Goal: Book appointment/travel/reservation

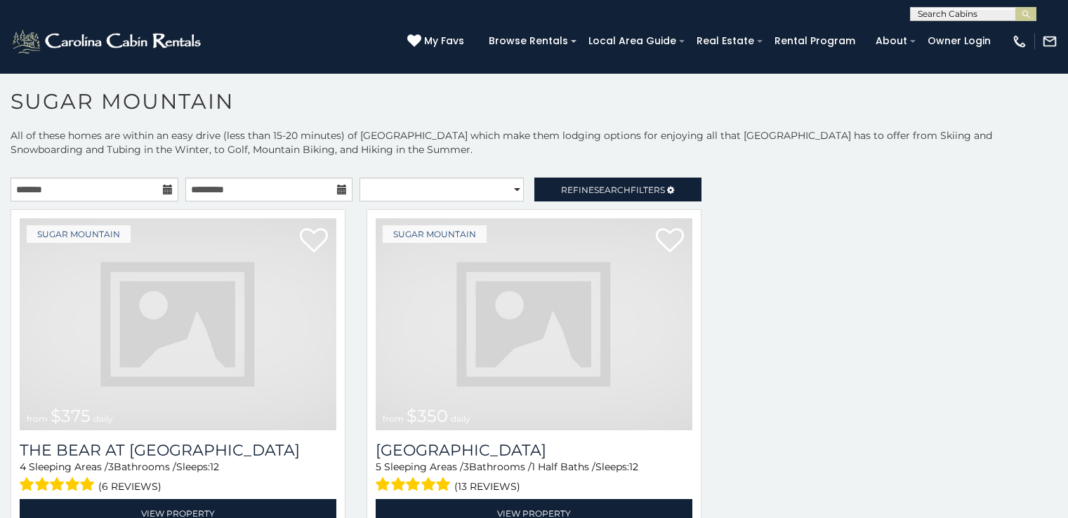
click at [121, 260] on img at bounding box center [178, 324] width 317 height 212
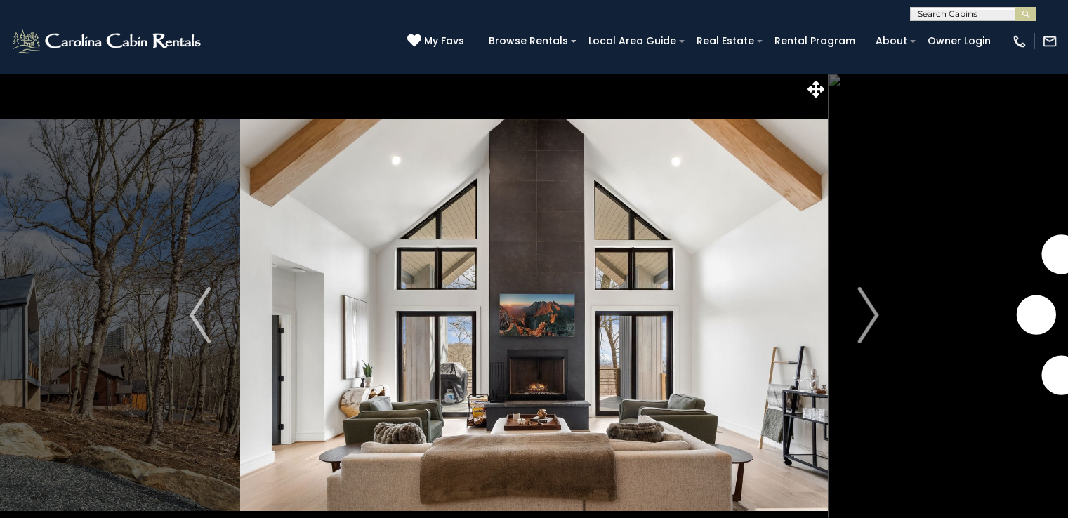
scroll to position [50, 0]
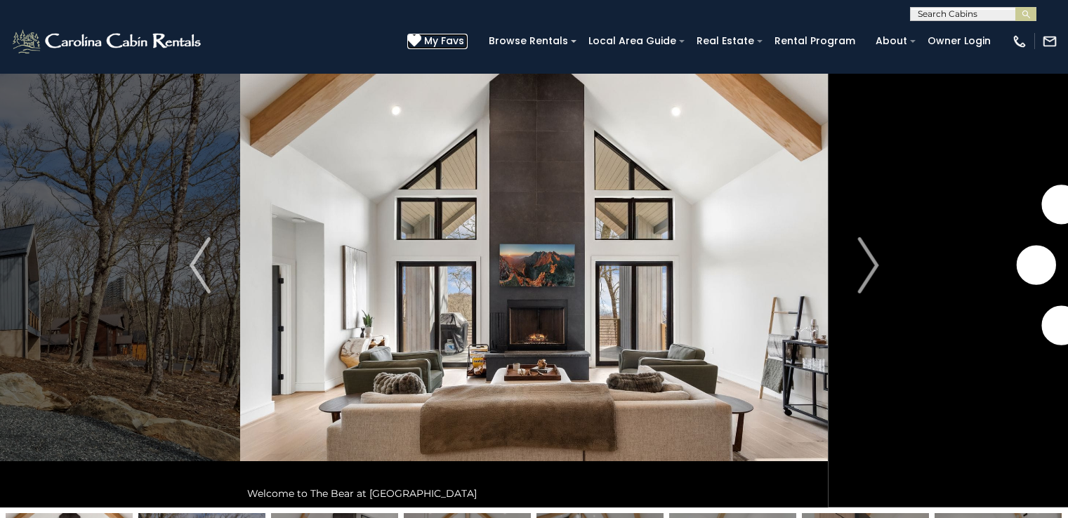
click at [464, 34] on span "My Favs" at bounding box center [444, 41] width 40 height 15
